Goal: Information Seeking & Learning: Learn about a topic

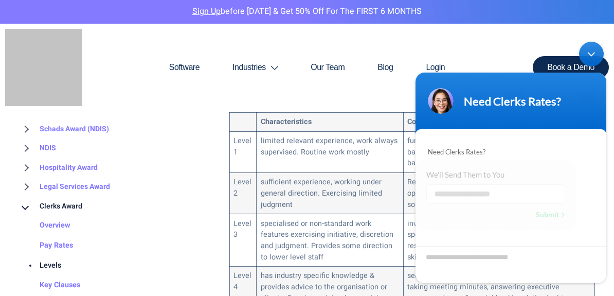
scroll to position [724, 0]
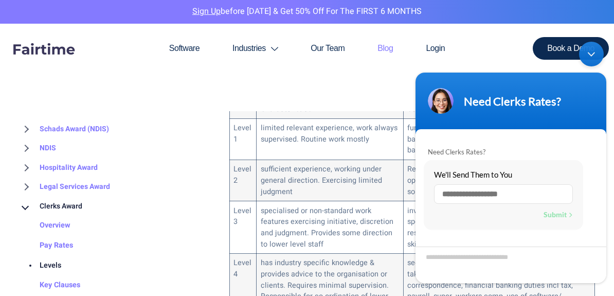
click at [374, 72] on link "Blog" at bounding box center [385, 48] width 48 height 49
click at [464, 85] on header "Need Clerks Rates?" at bounding box center [511, 104] width 191 height 62
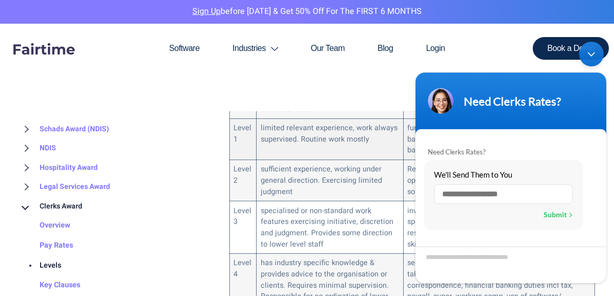
click at [287, 141] on td "limited relevant experience, work always supervised. Routine work mostly" at bounding box center [330, 139] width 147 height 41
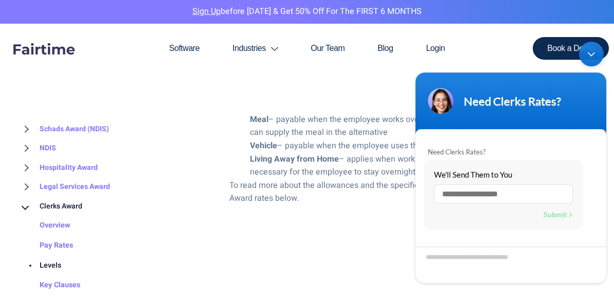
scroll to position [1704, 0]
